Goal: Find specific page/section: Find specific page/section

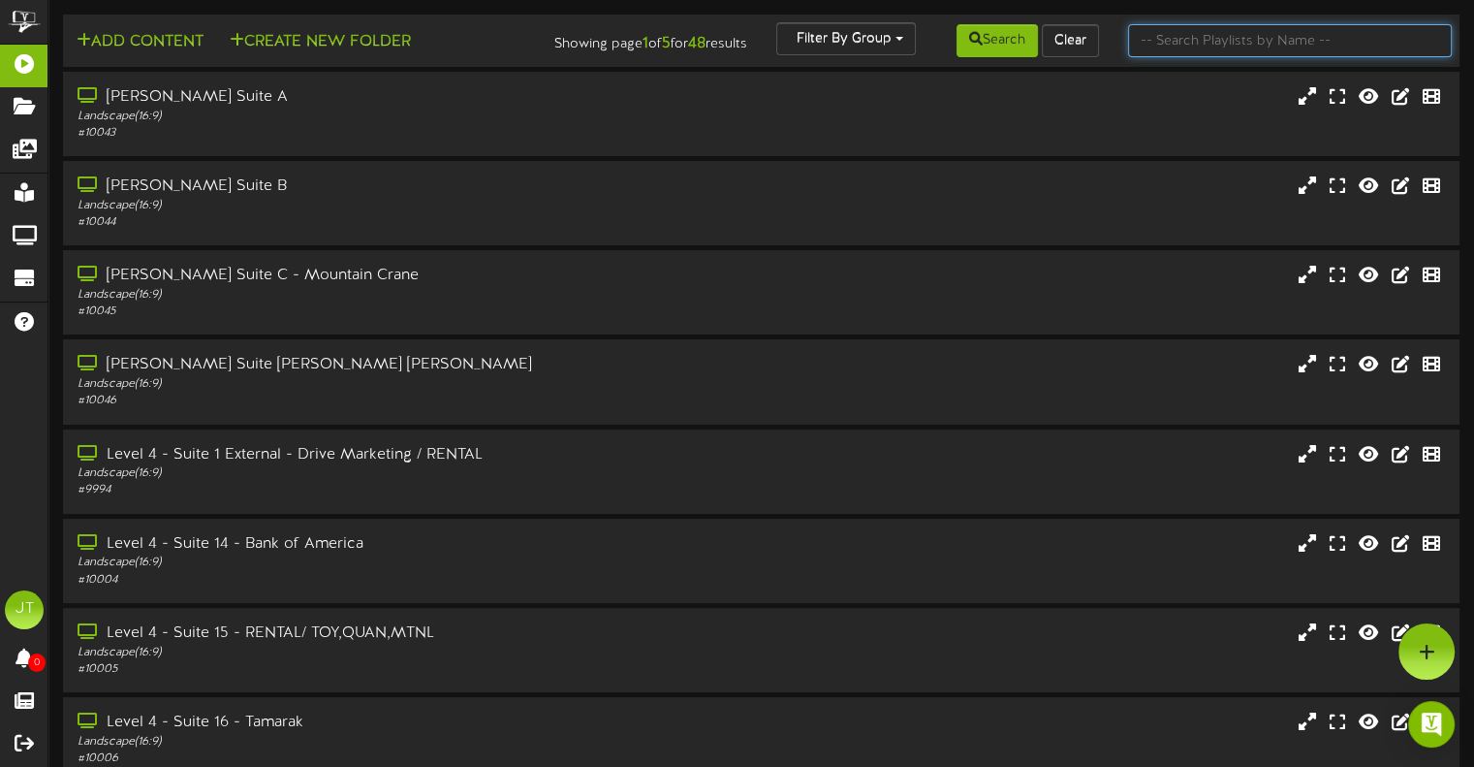
click at [1168, 38] on input "text" at bounding box center [1290, 40] width 324 height 33
type input "f"
type input "drive"
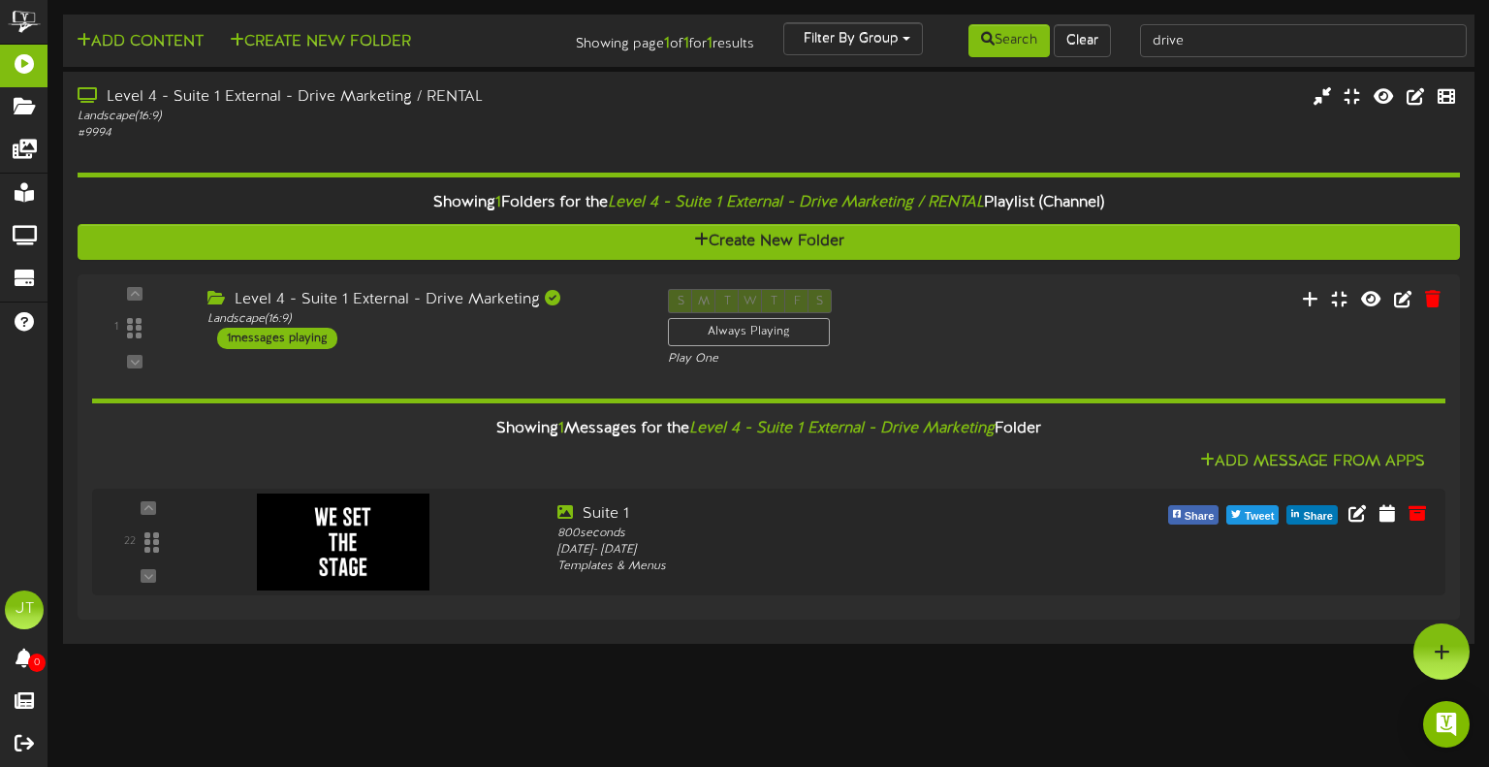
click at [1194, 22] on div "drive" at bounding box center [1303, 40] width 357 height 37
click at [1202, 40] on input "drive" at bounding box center [1304, 40] width 328 height 33
drag, startPoint x: 1202, startPoint y: 40, endPoint x: 1031, endPoint y: 37, distance: 170.6
click at [1031, 37] on div "Add Content Create New Folder Showing page 1 of 1 for 1 results Filter By Group…" at bounding box center [768, 40] width 1425 height 37
click at [1213, 38] on input "suite" at bounding box center [1304, 40] width 328 height 33
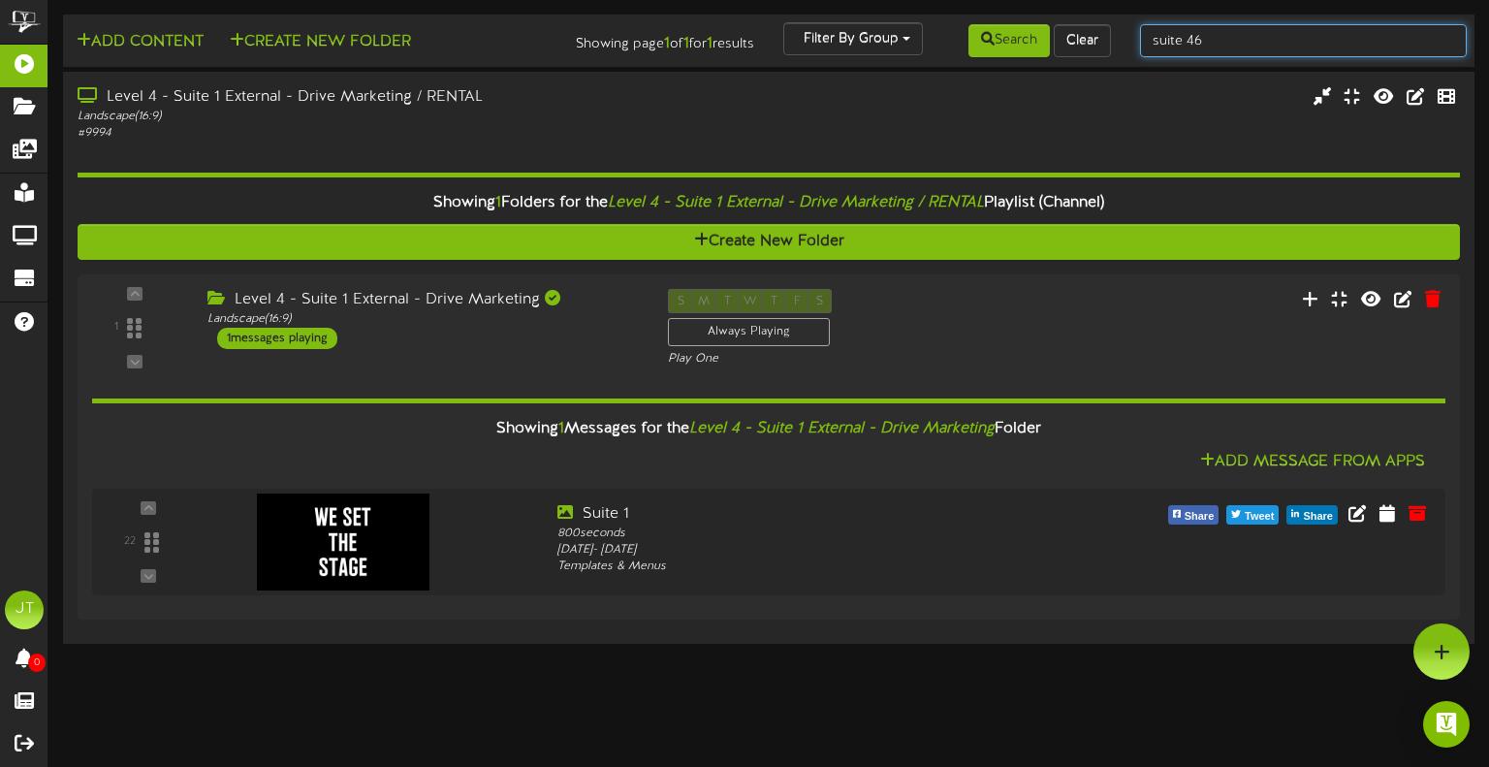
type input "suite 46"
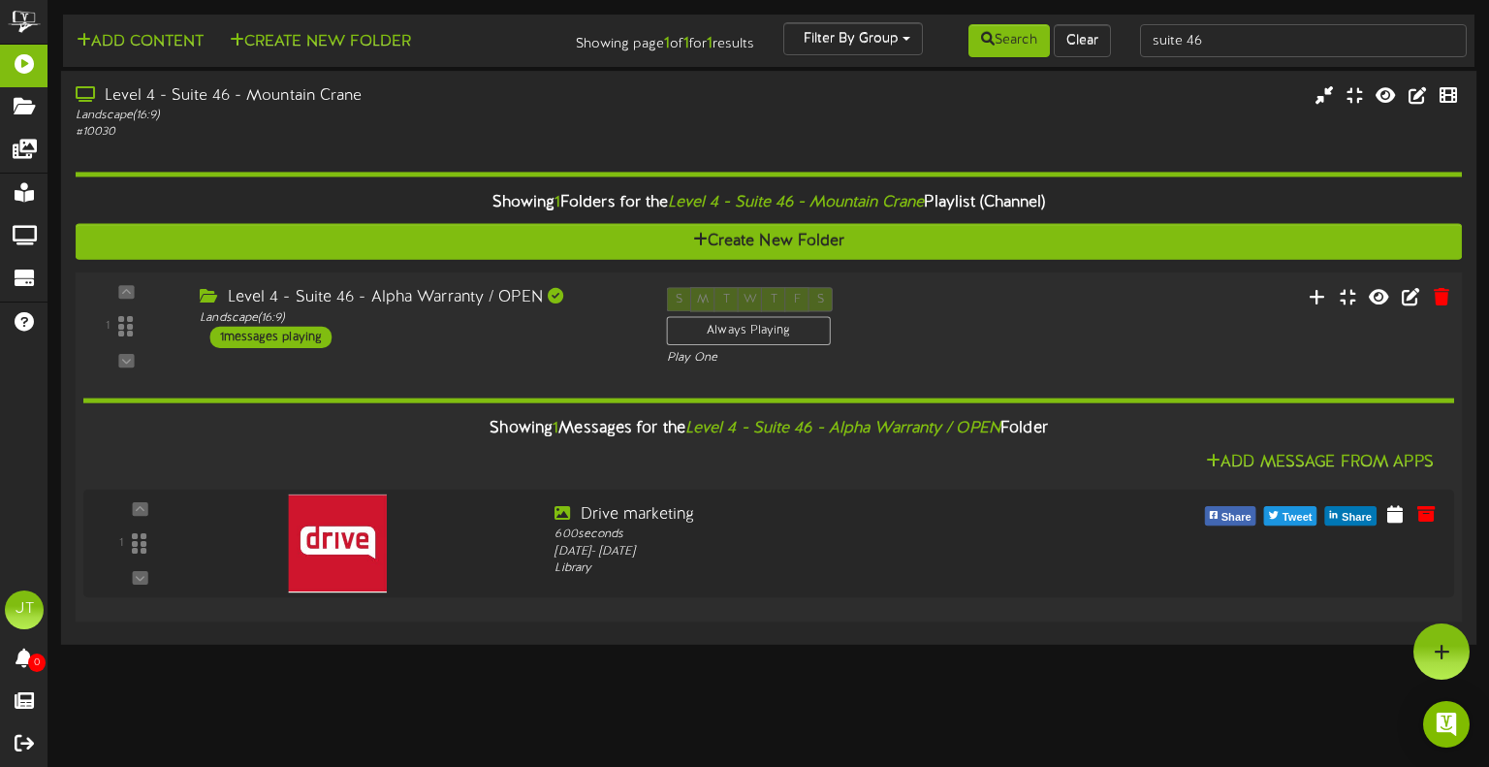
click at [441, 351] on div "1 ( 16:9" at bounding box center [769, 326] width 1401 height 79
click at [437, 360] on div "1 ( 16:9" at bounding box center [769, 326] width 1401 height 79
click at [583, 353] on div "1 ( 16:9" at bounding box center [769, 326] width 1401 height 79
click at [343, 534] on img at bounding box center [333, 542] width 99 height 99
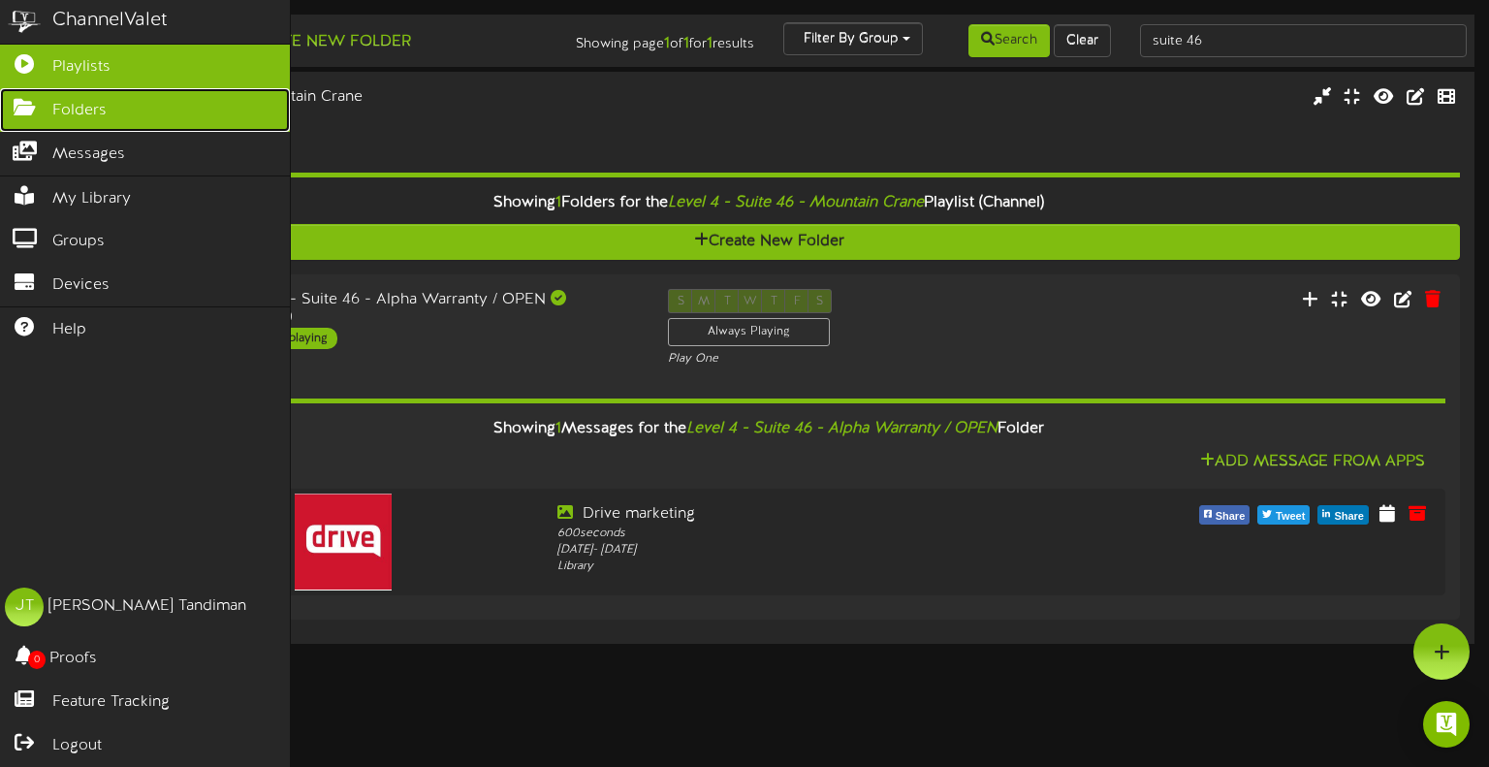
click at [118, 119] on link "Folders" at bounding box center [145, 110] width 290 height 44
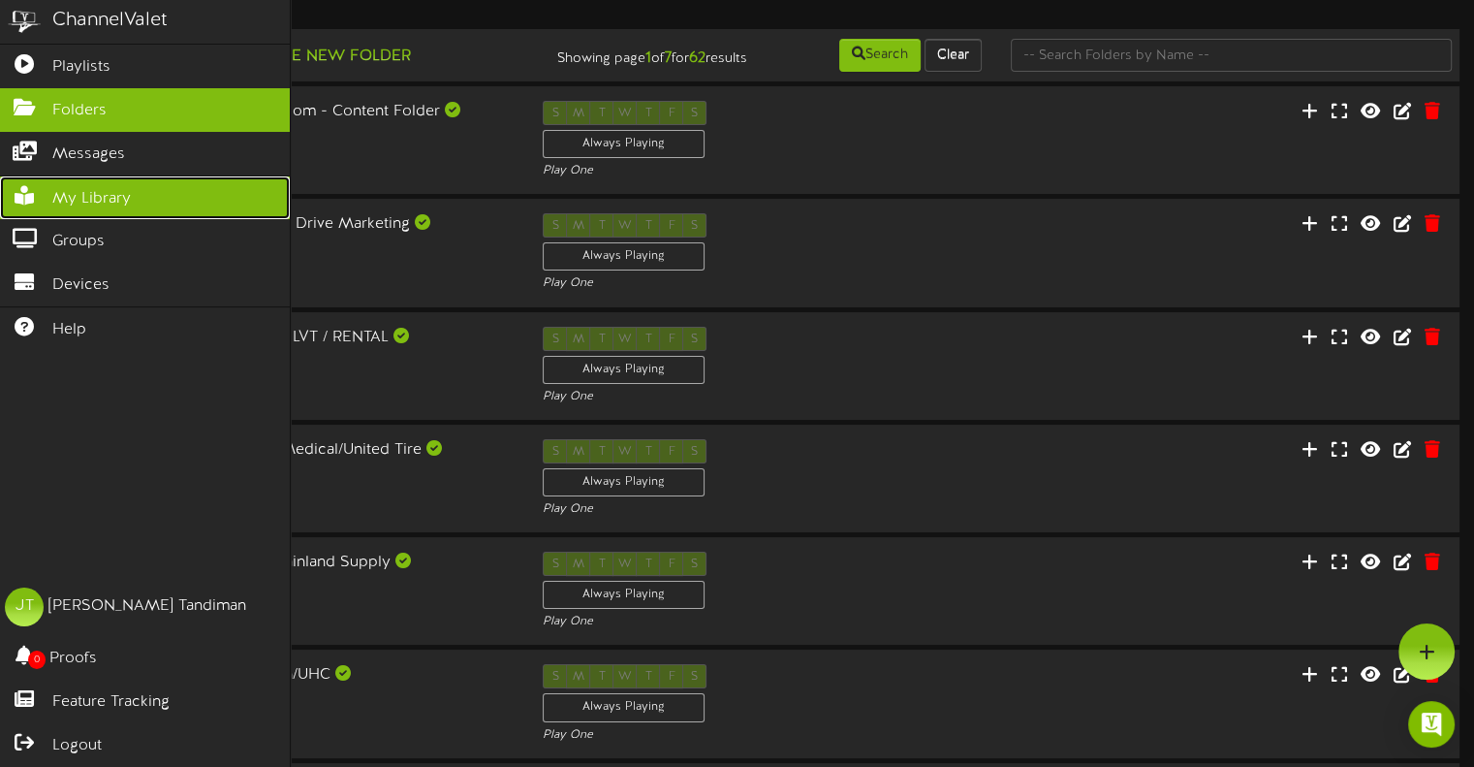
click at [111, 196] on span "My Library" at bounding box center [91, 199] width 79 height 22
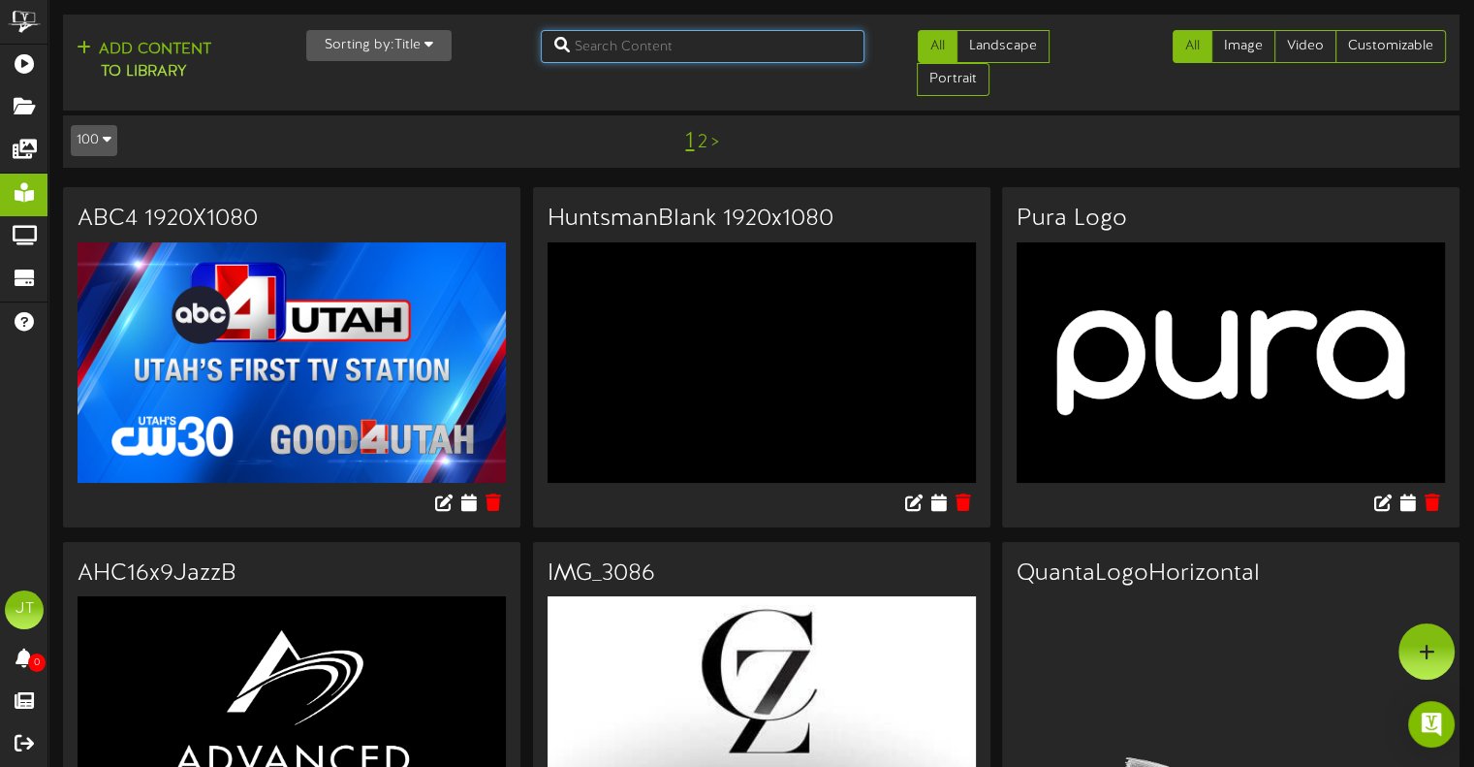
click at [628, 53] on input "text" at bounding box center [703, 46] width 324 height 33
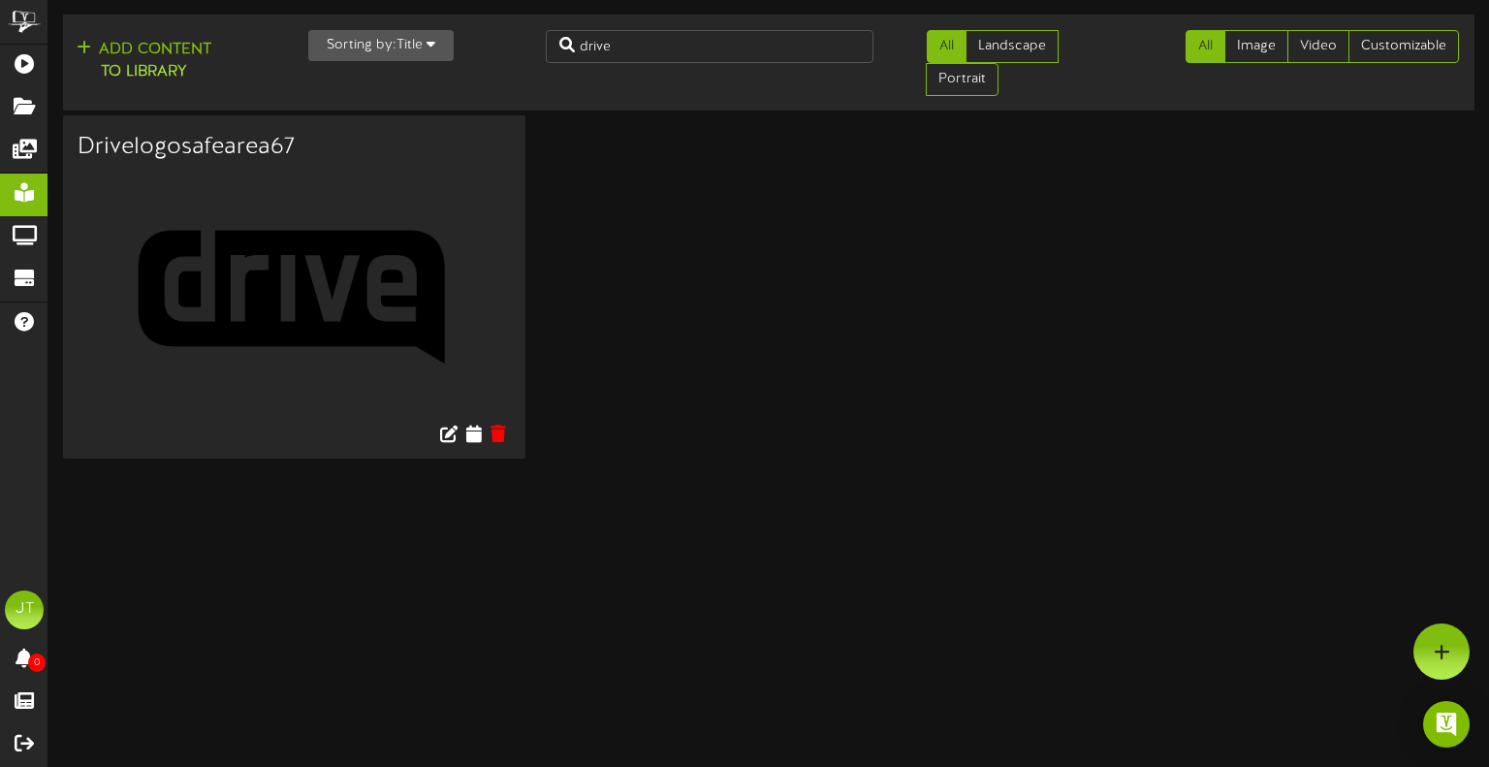
click at [471, 330] on img at bounding box center [294, 291] width 433 height 243
click at [636, 43] on input "drive" at bounding box center [710, 46] width 328 height 33
type input "d"
click at [581, 49] on input "text" at bounding box center [710, 46] width 328 height 33
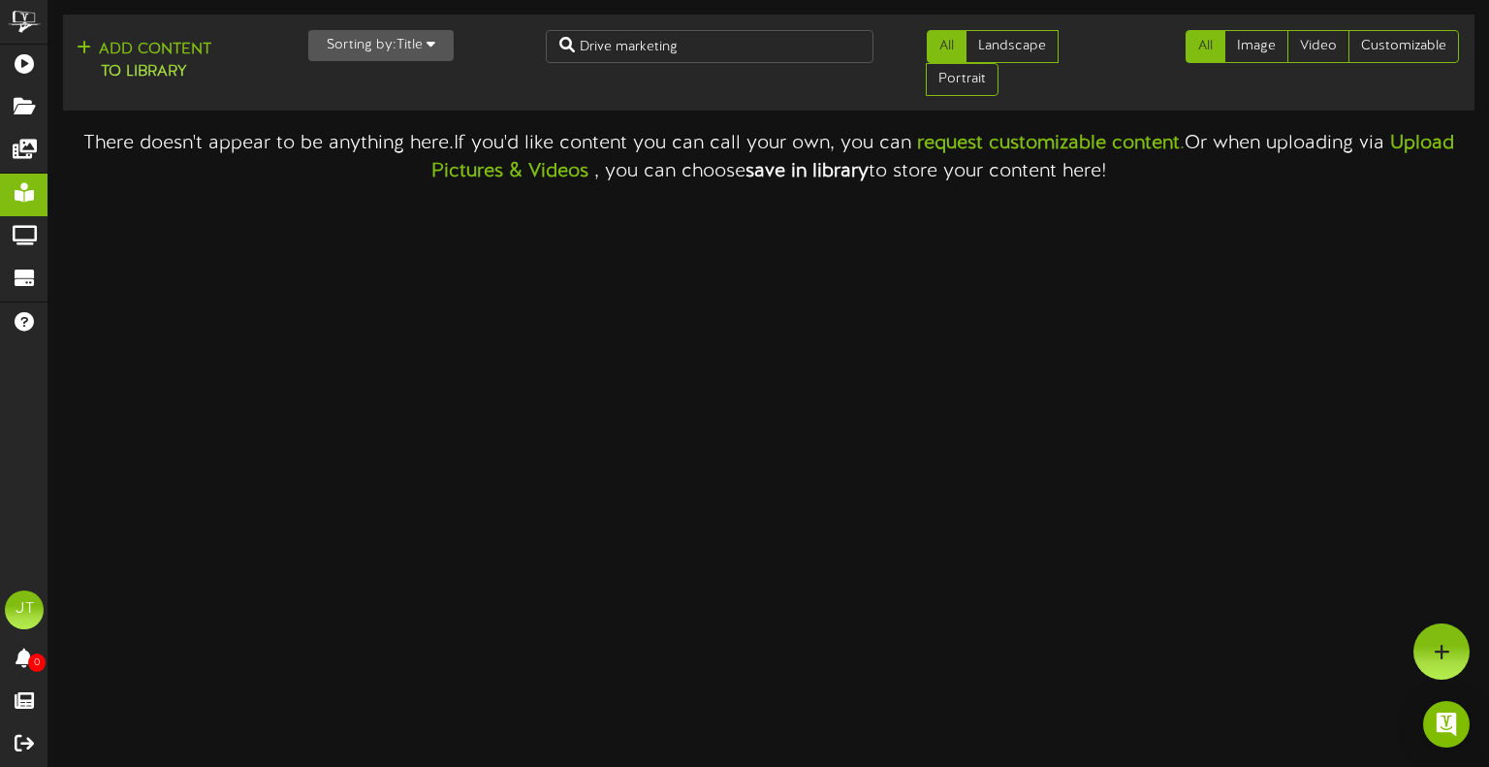
click at [407, 38] on button "Sorting by: Title" at bounding box center [380, 45] width 145 height 31
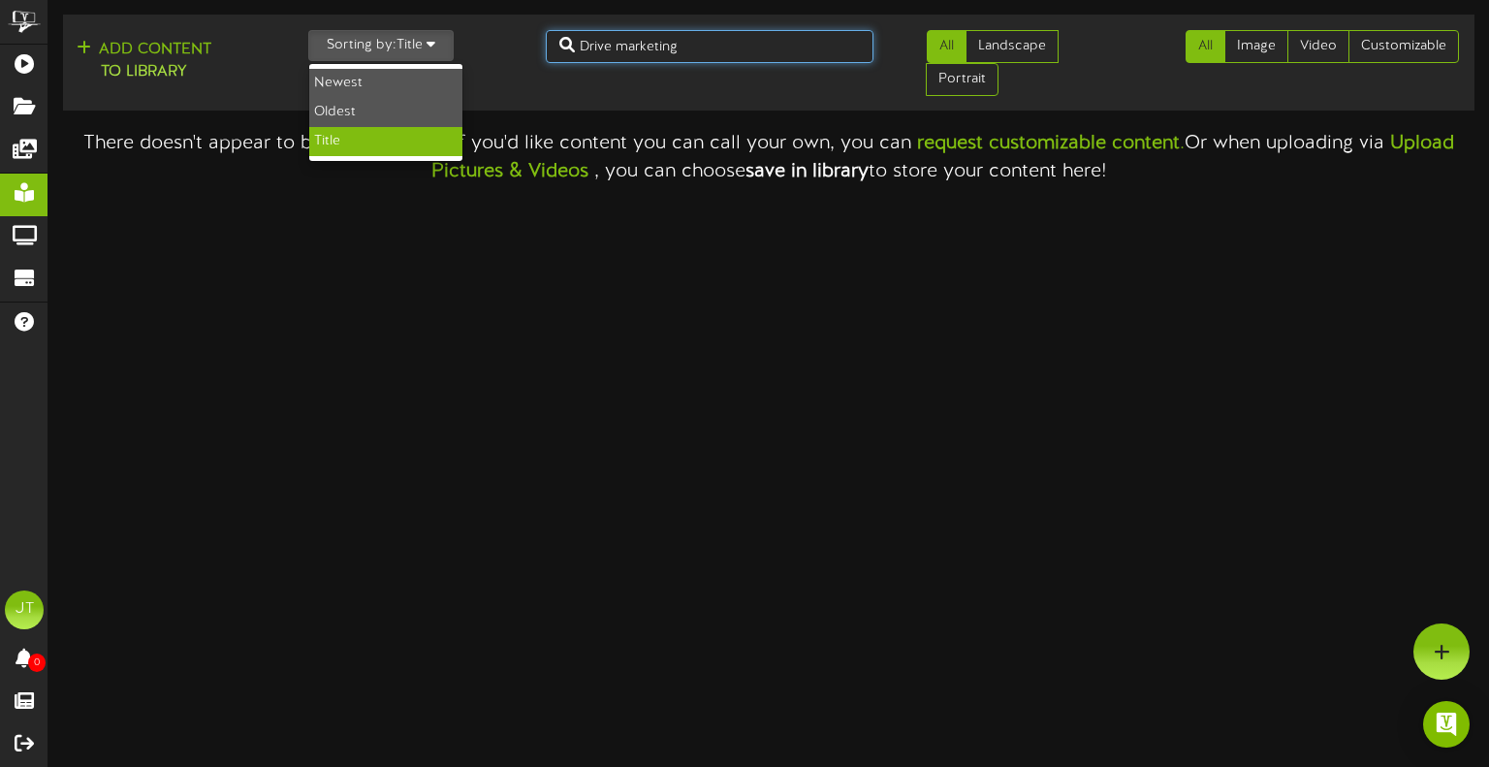
click at [682, 38] on input "Drive marketing" at bounding box center [710, 46] width 328 height 33
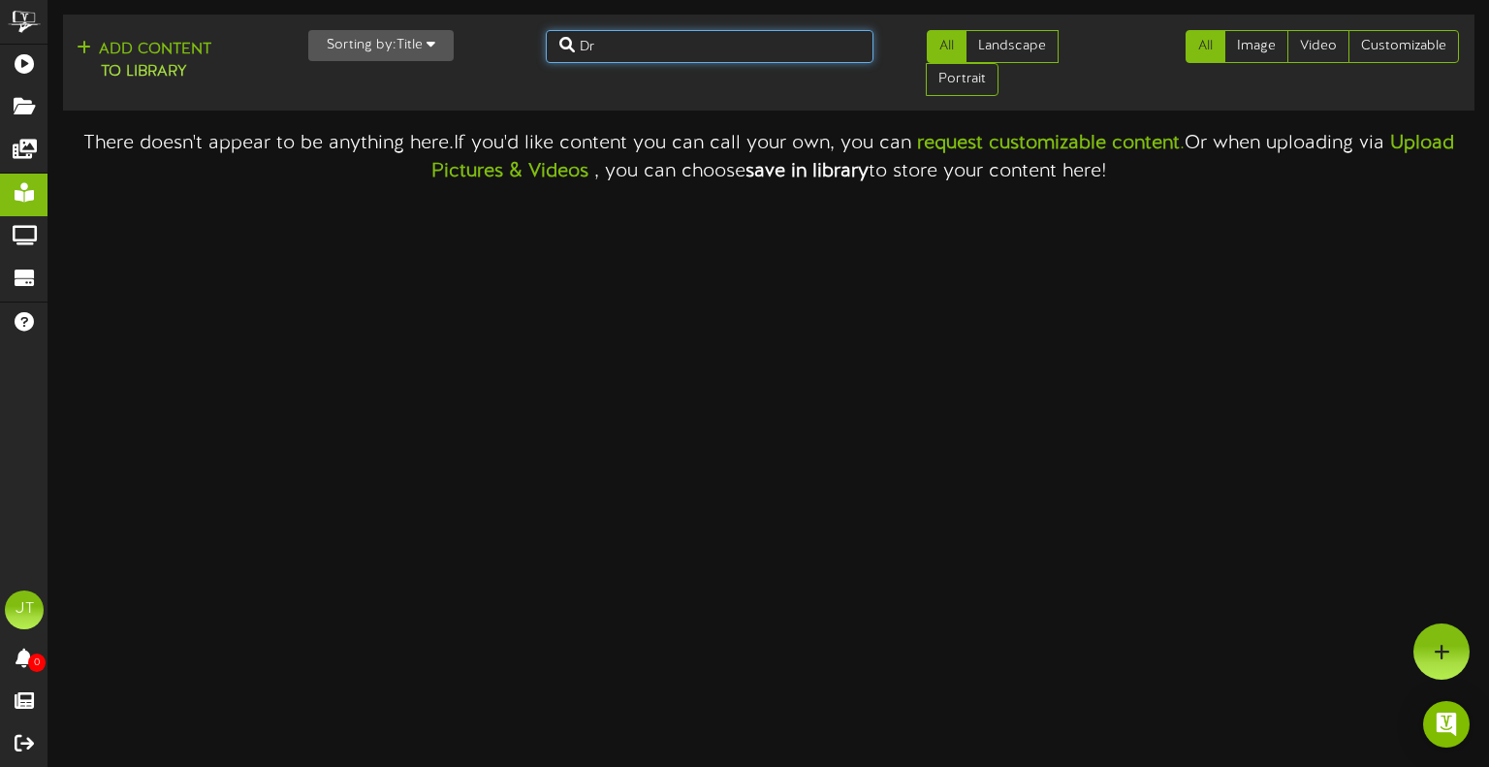
type input "D"
